Goal: Transaction & Acquisition: Book appointment/travel/reservation

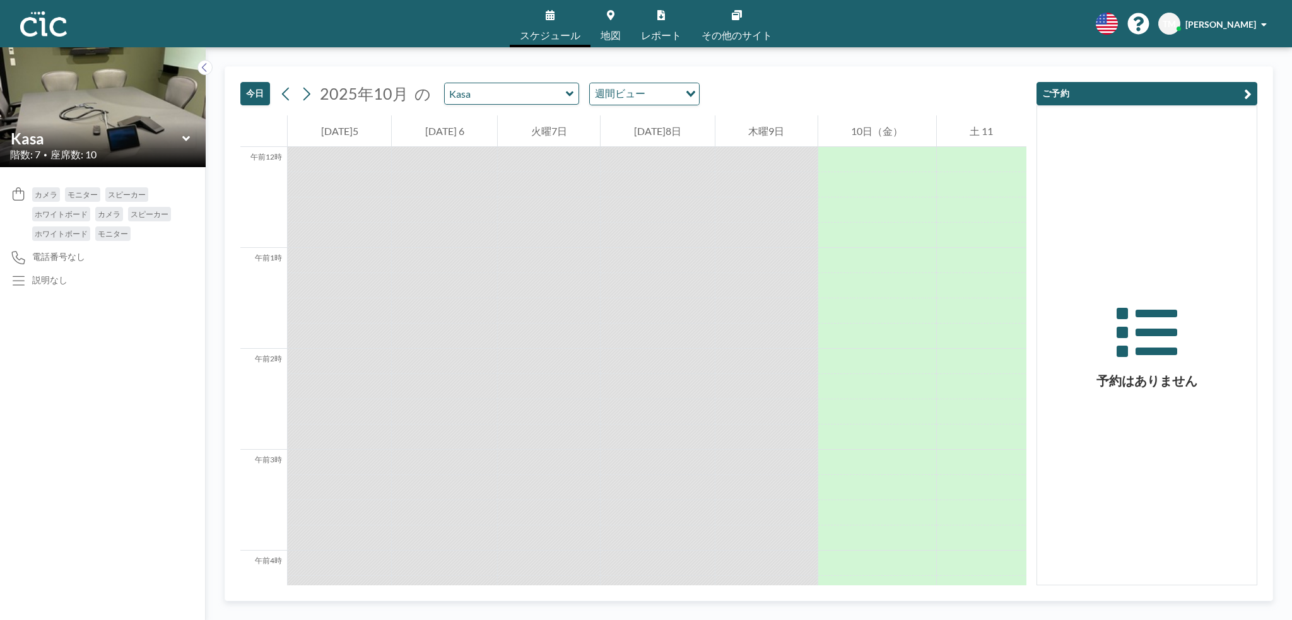
click at [614, 14] on icon at bounding box center [611, 15] width 8 height 10
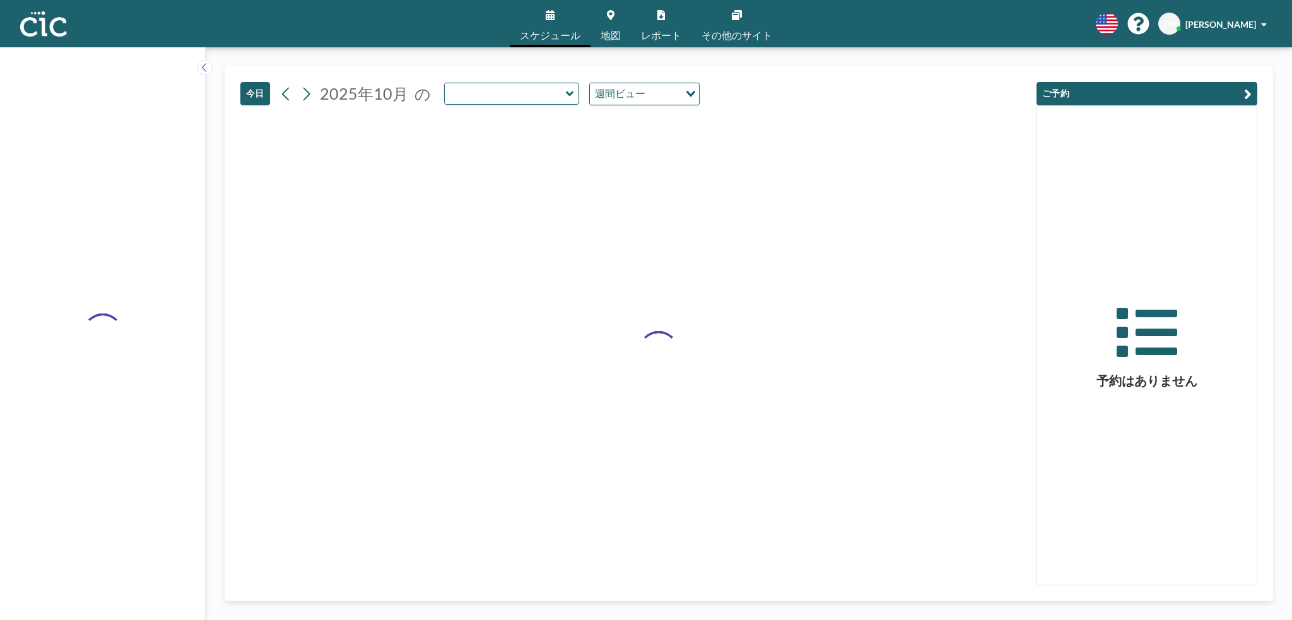
type input "Kasa"
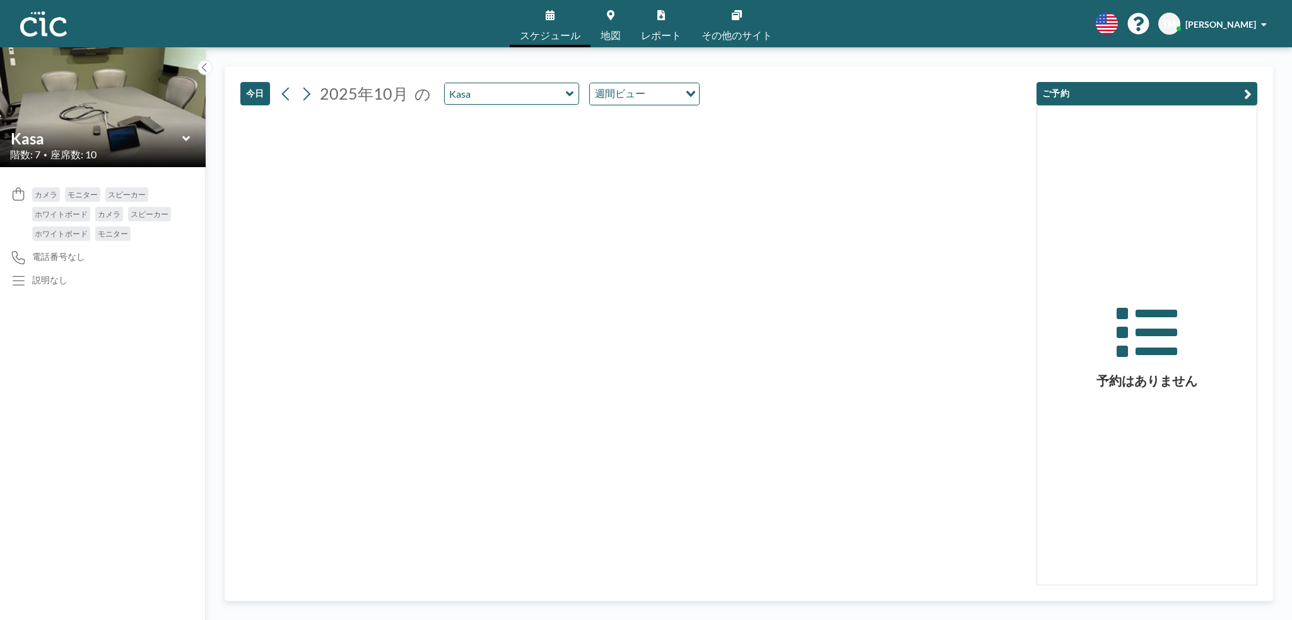
click at [566, 99] on icon at bounding box center [570, 94] width 8 height 13
type input "Usu"
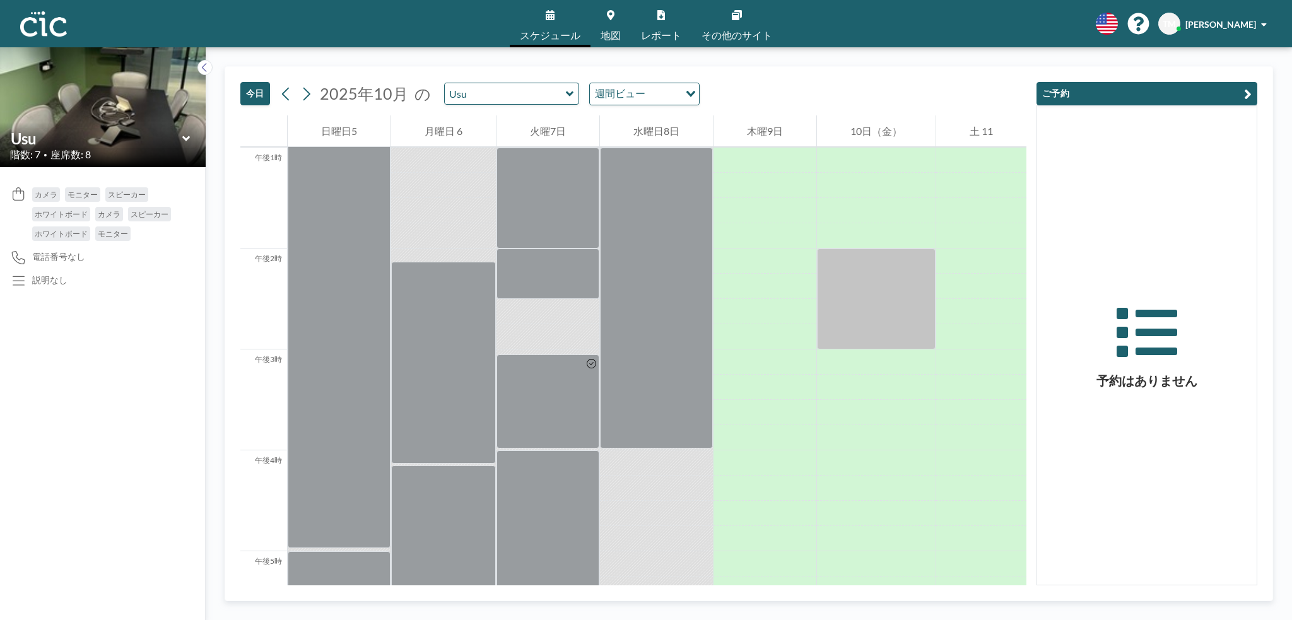
scroll to position [1317, 0]
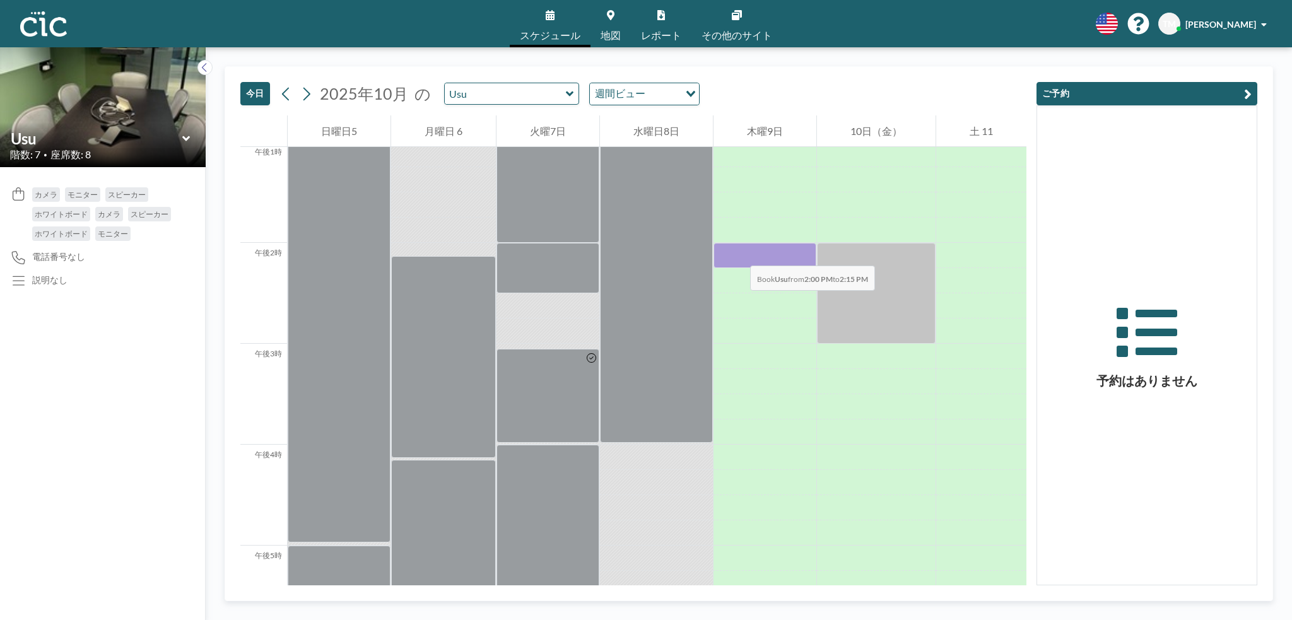
click at [737, 253] on div at bounding box center [765, 255] width 103 height 25
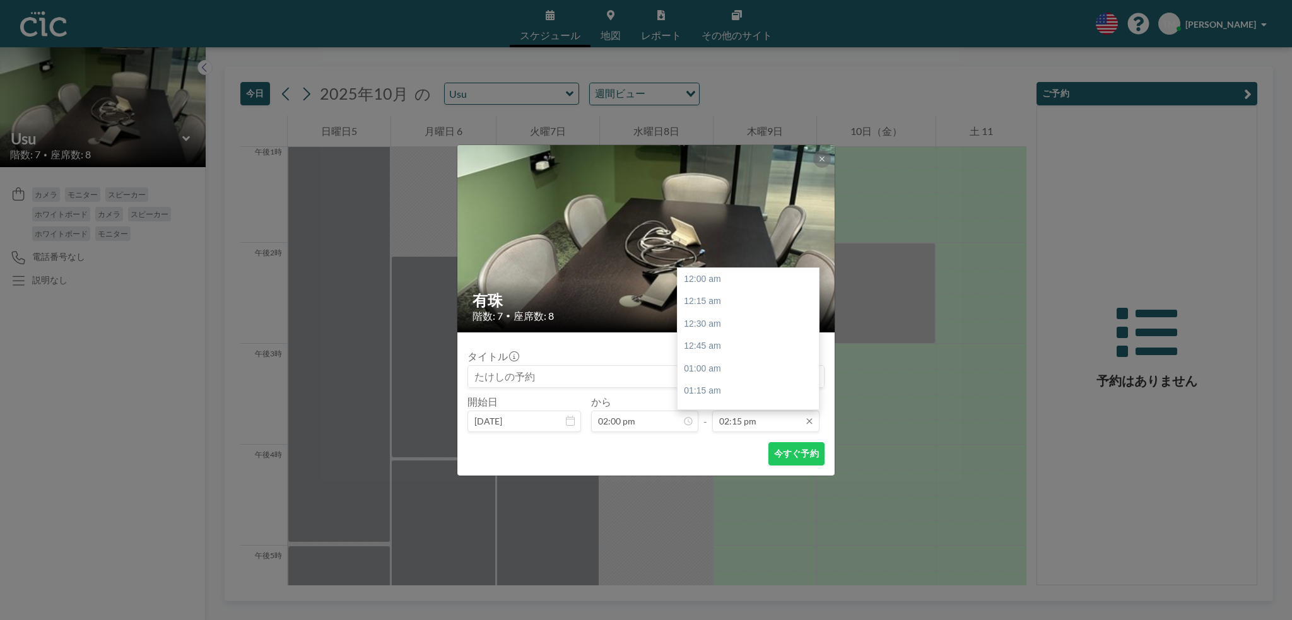
scroll to position [1279, 0]
click at [792, 426] on input "02:15 pm" at bounding box center [765, 421] width 107 height 21
drag, startPoint x: 814, startPoint y: 355, endPoint x: 814, endPoint y: 362, distance: 6.9
click at [814, 362] on div at bounding box center [816, 360] width 4 height 9
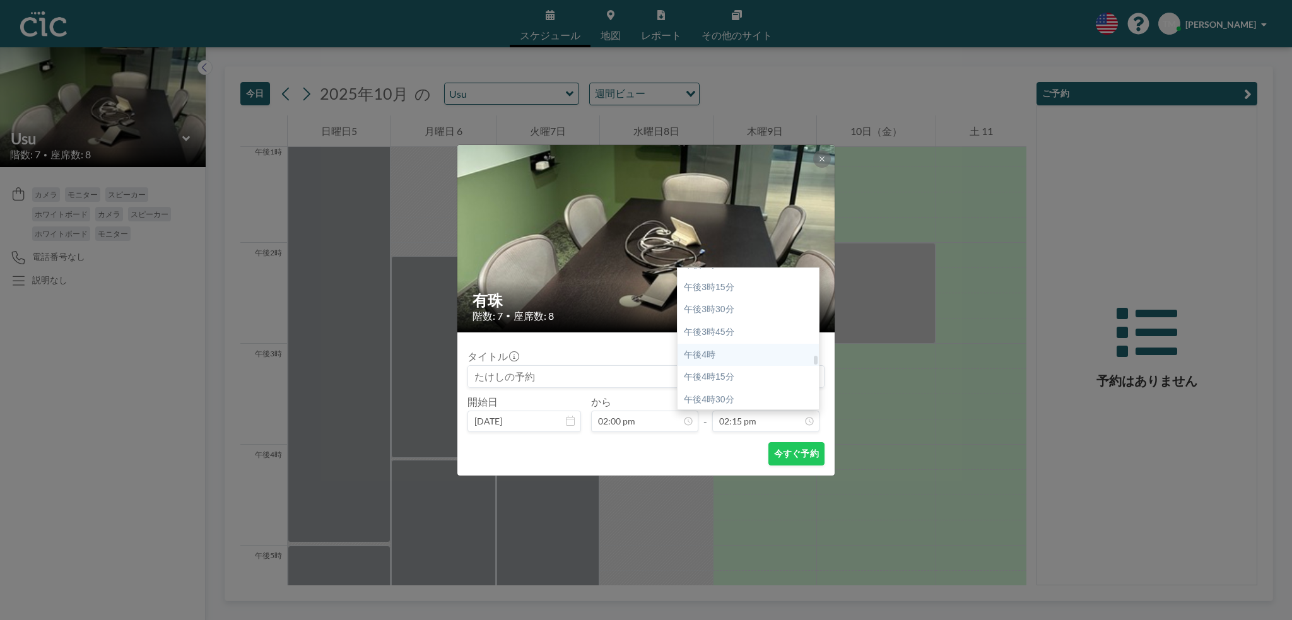
click at [756, 360] on div "午後4時" at bounding box center [752, 355] width 148 height 23
type input "04:00 pm"
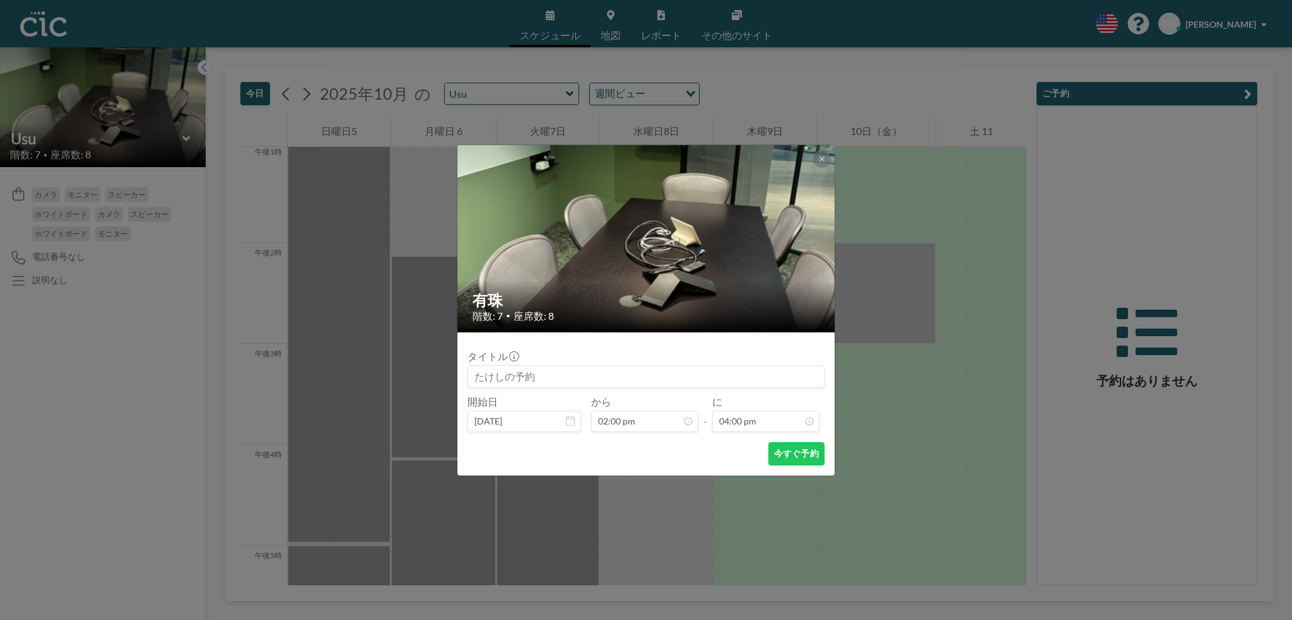
scroll to position [1437, 0]
click at [789, 454] on font "今すぐ予約" at bounding box center [796, 453] width 45 height 11
